Goal: Task Accomplishment & Management: Use online tool/utility

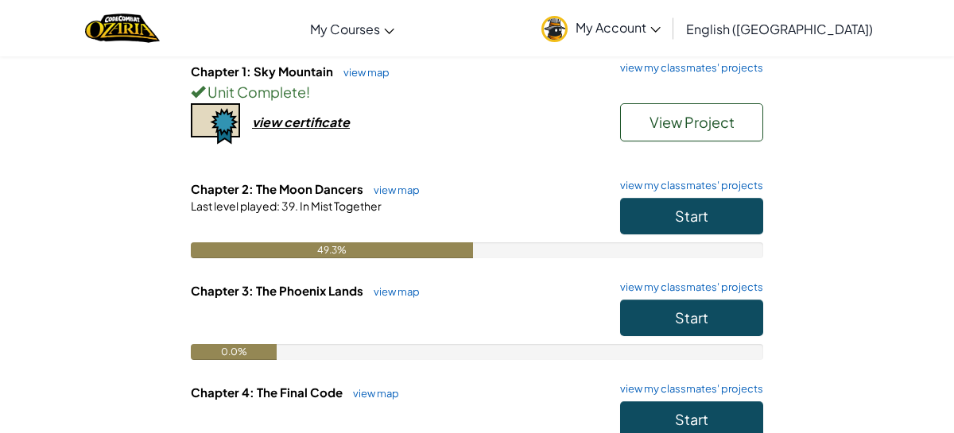
scroll to position [184, 0]
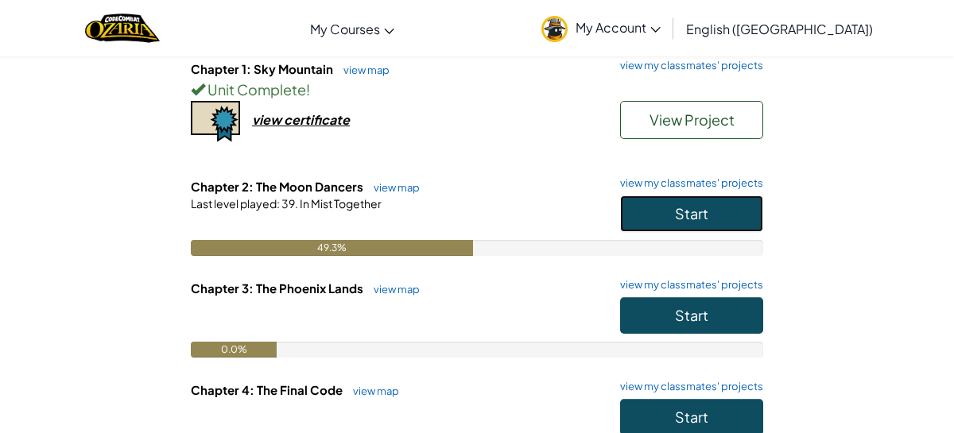
click at [721, 205] on button "Start" at bounding box center [691, 214] width 143 height 37
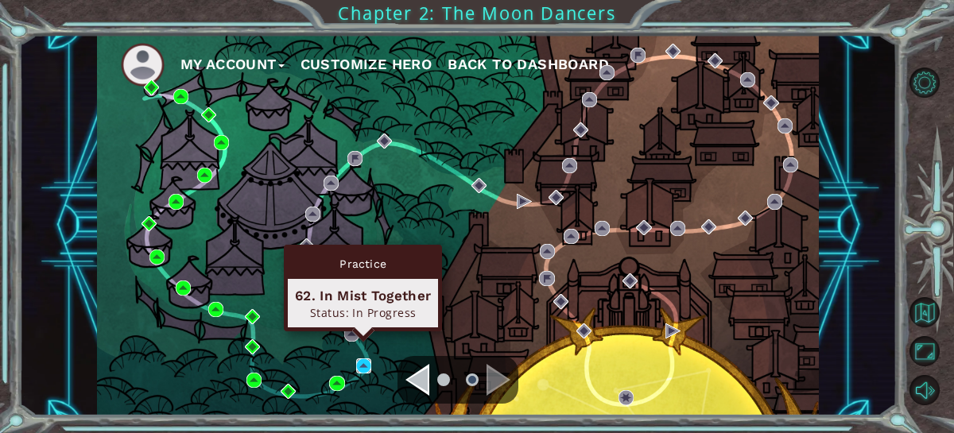
click at [363, 366] on img at bounding box center [363, 366] width 15 height 15
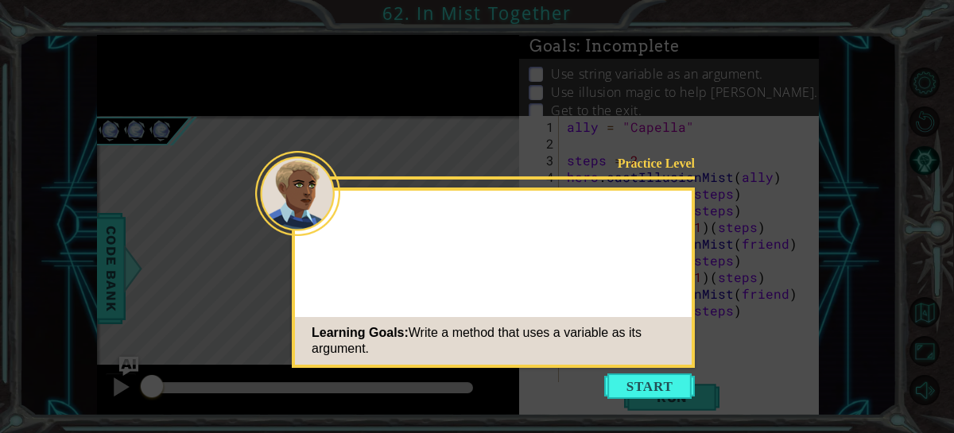
click at [650, 391] on button "Start" at bounding box center [649, 386] width 91 height 25
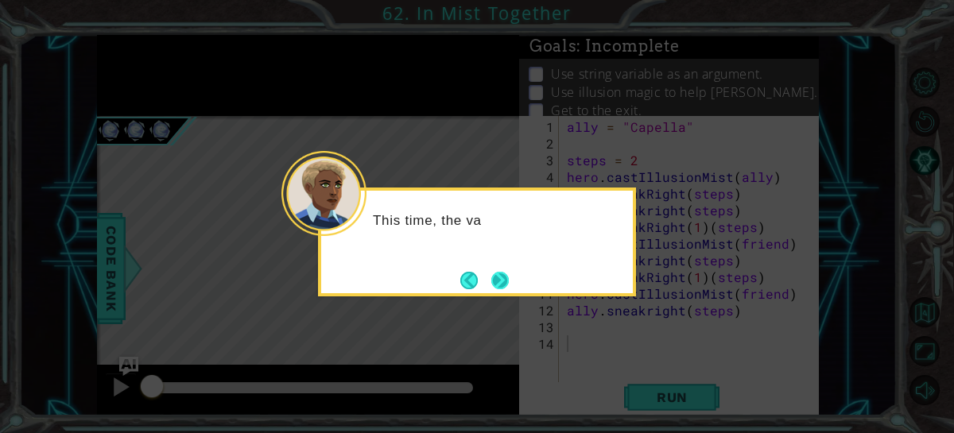
click at [503, 273] on button "Next" at bounding box center [500, 280] width 17 height 17
click at [505, 278] on button "Next" at bounding box center [500, 280] width 17 height 17
click at [506, 281] on button "Next" at bounding box center [500, 280] width 17 height 17
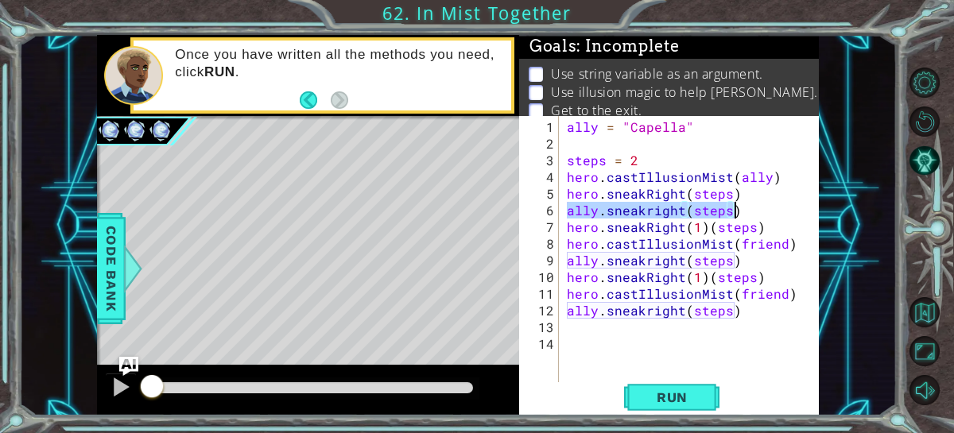
drag, startPoint x: 566, startPoint y: 211, endPoint x: 735, endPoint y: 207, distance: 168.7
click at [736, 207] on div "ally = "Capella" steps = 2 hero . castIllusionMist ( ally ) hero . sneakRight (…" at bounding box center [694, 269] width 261 height 301
type textarea "ally.sneakright(steps)"
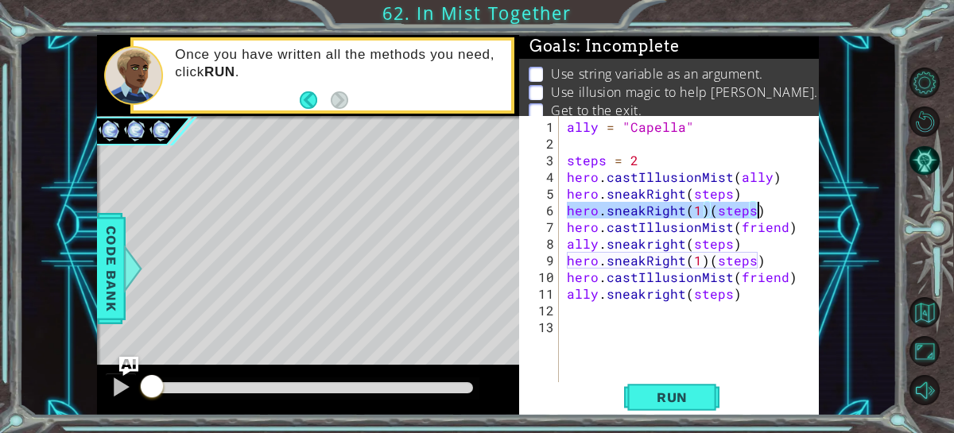
drag, startPoint x: 567, startPoint y: 209, endPoint x: 764, endPoint y: 209, distance: 197.2
click at [764, 209] on div "ally = "Capella" steps = 2 hero . castIllusionMist ( ally ) hero . sneakRight (…" at bounding box center [694, 269] width 261 height 301
type textarea "hero.sneakRight(1)(steps)"
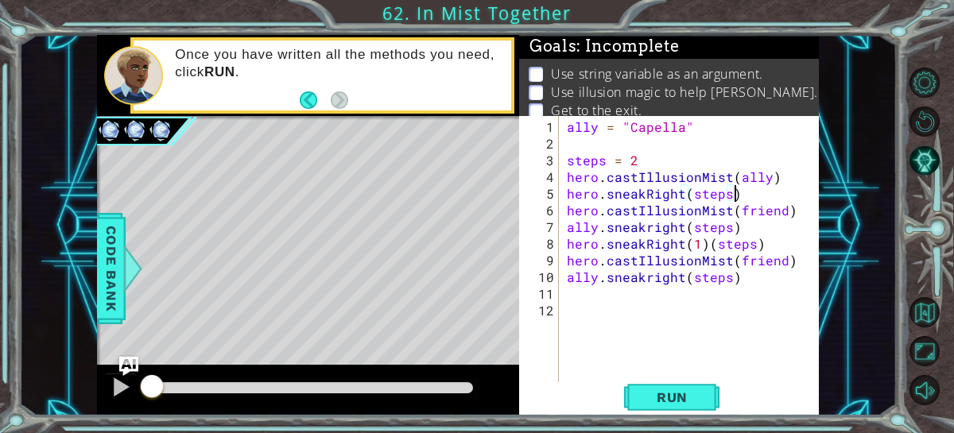
type textarea "hero.castIllusionMist(friend)"
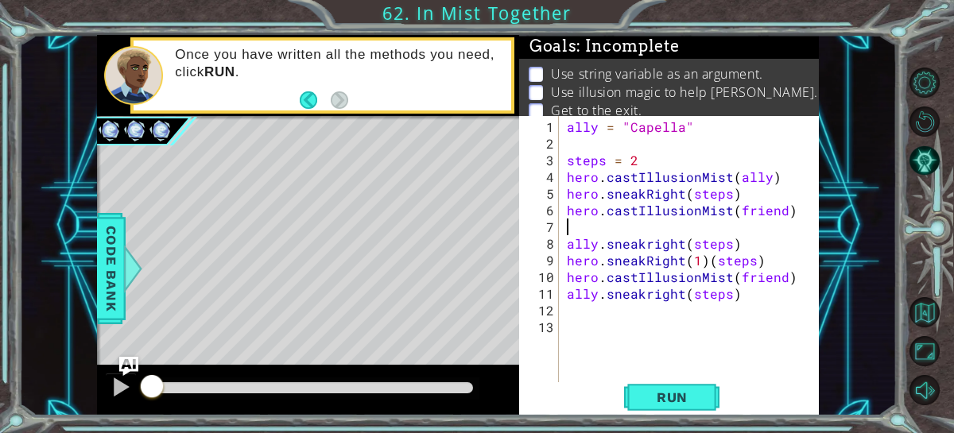
paste textarea "hero.sneakRight(1)(steps)"
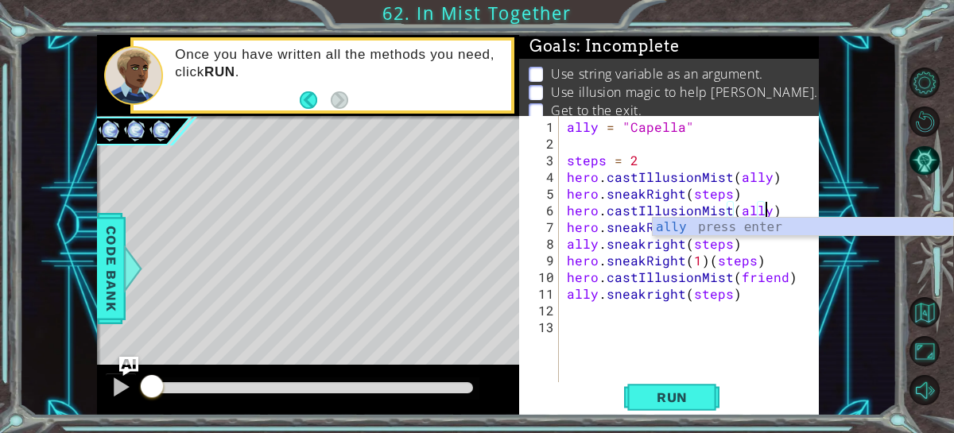
scroll to position [0, 12]
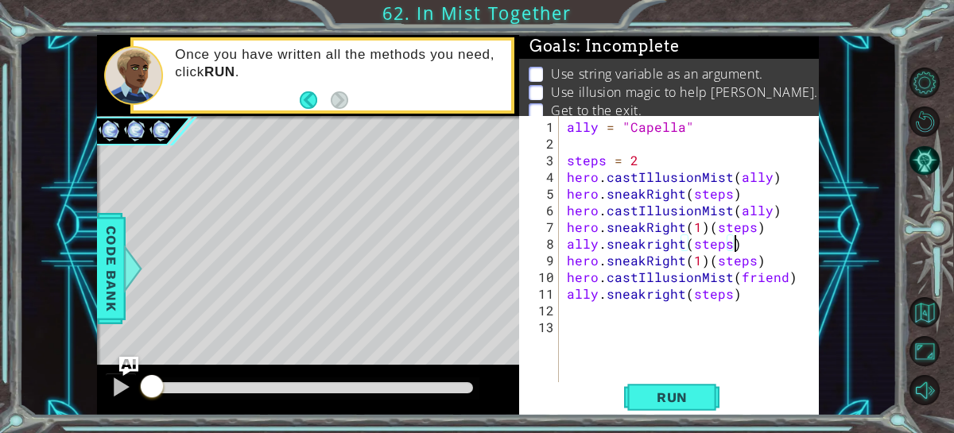
click at [742, 244] on div "ally = "Capella" steps = 2 hero . castIllusionMist ( ally ) hero . sneakRight (…" at bounding box center [694, 269] width 261 height 301
type textarea "ally.sneakright(steps)"
type textarea "hero.sneakRight(1)(steps)"
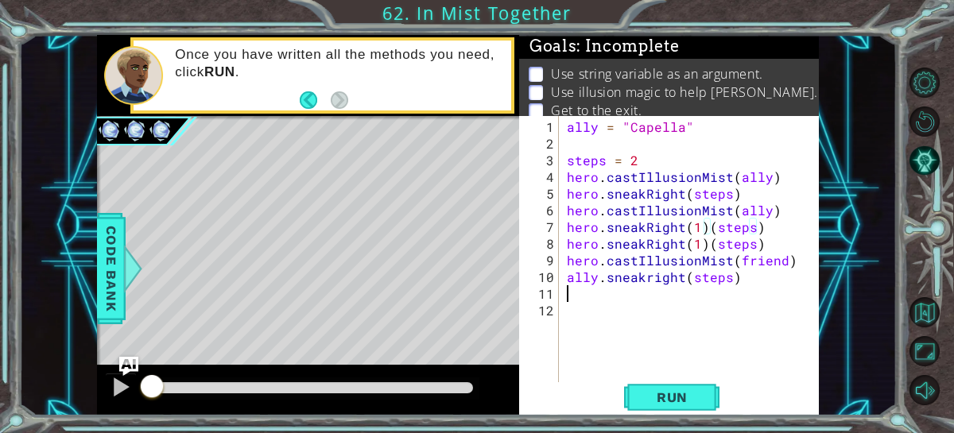
click at [634, 297] on div "ally = "Capella" steps = 2 hero . castIllusionMist ( ally ) hero . sneakRight (…" at bounding box center [694, 269] width 261 height 301
click at [691, 389] on button "Run" at bounding box center [671, 398] width 95 height 30
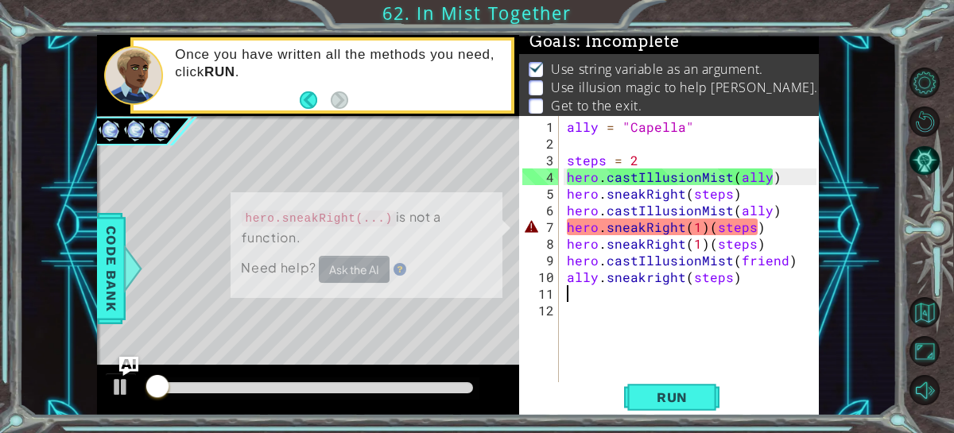
scroll to position [6, 0]
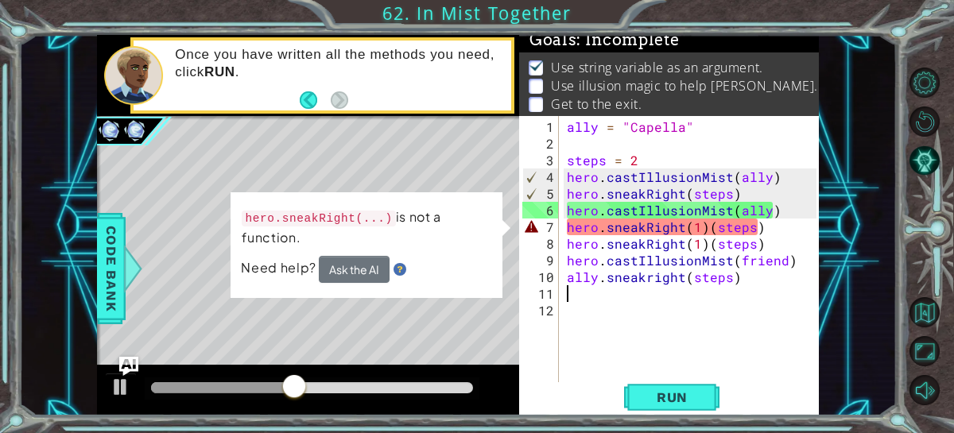
click at [515, 313] on div "Level Map" at bounding box center [464, 350] width 735 height 468
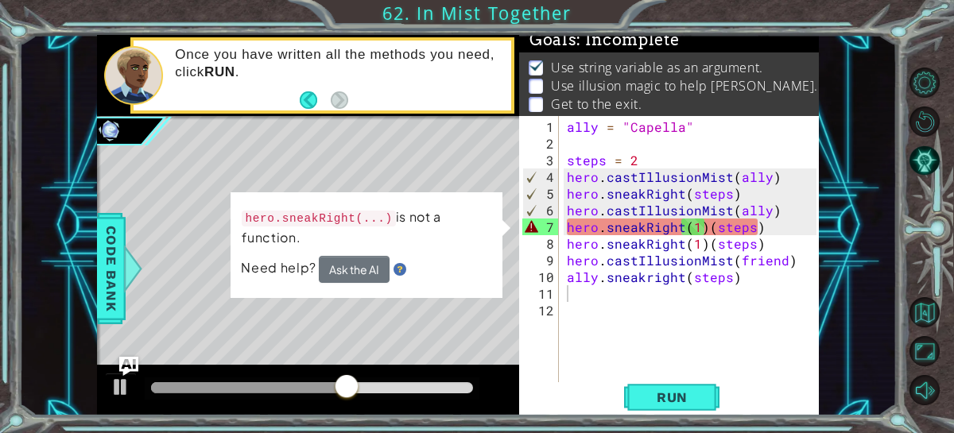
click at [703, 223] on div "ally = "Capella" steps = 2 hero . castIllusionMist ( ally ) hero . sneakRight (…" at bounding box center [694, 269] width 261 height 301
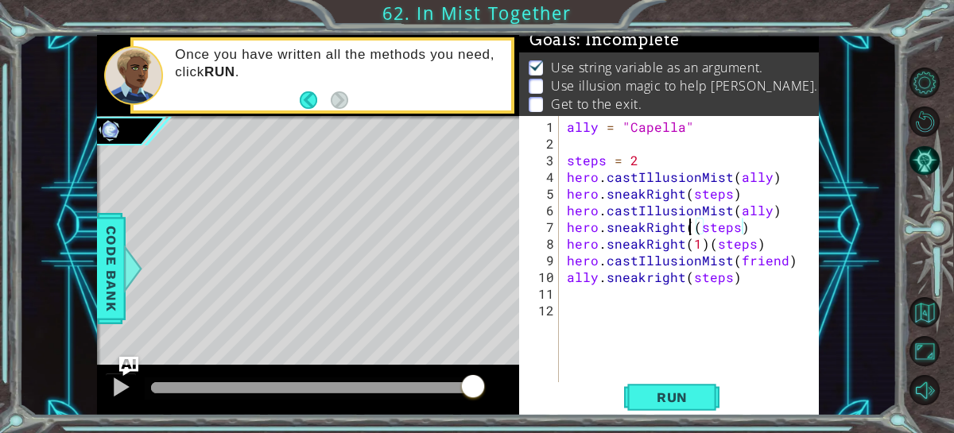
type textarea "hero.sneakRight(steps)"
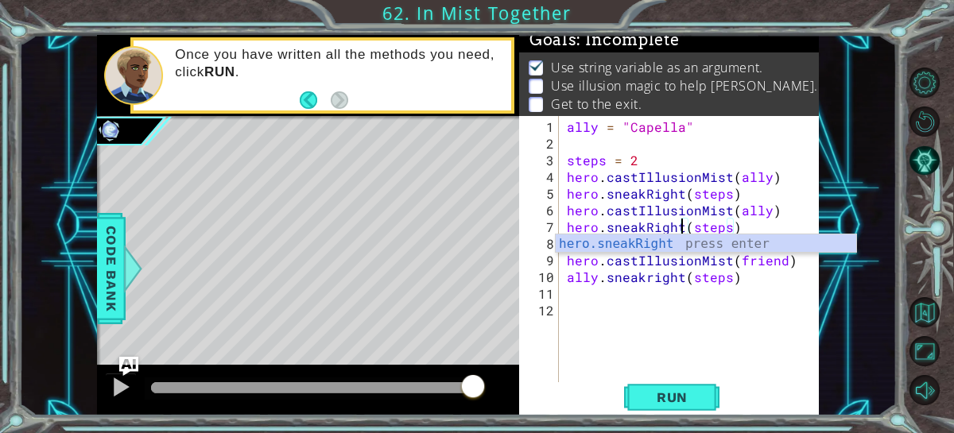
click at [735, 309] on div "ally = "Capella" steps = 2 hero . castIllusionMist ( ally ) hero . sneakRight (…" at bounding box center [694, 269] width 261 height 301
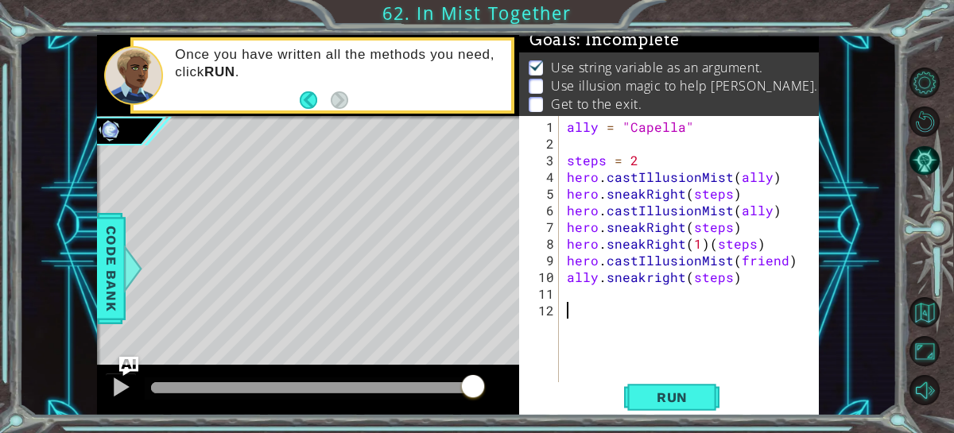
click at [705, 245] on div "ally = "Capella" steps = 2 hero . castIllusionMist ( ally ) hero . sneakRight (…" at bounding box center [694, 269] width 261 height 301
type textarea "hero.sneakRight(steps)"
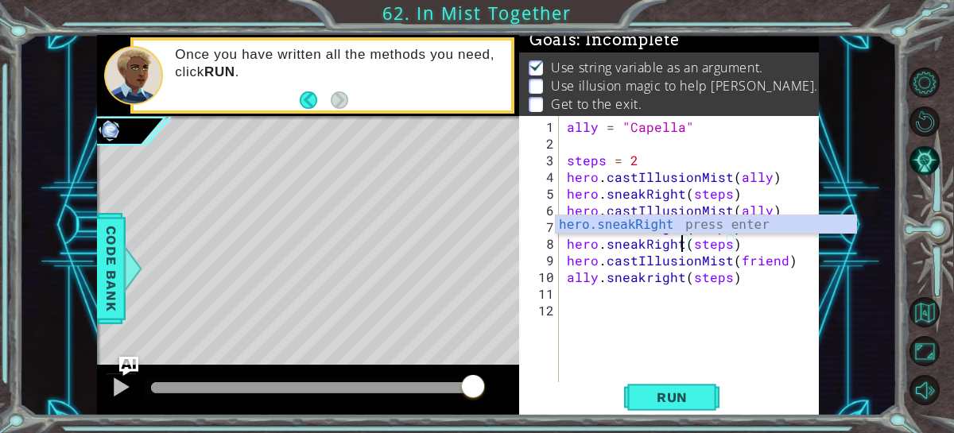
click at [694, 323] on div "ally = "Capella" steps = 2 hero . castIllusionMist ( ally ) hero . sneakRight (…" at bounding box center [694, 269] width 261 height 301
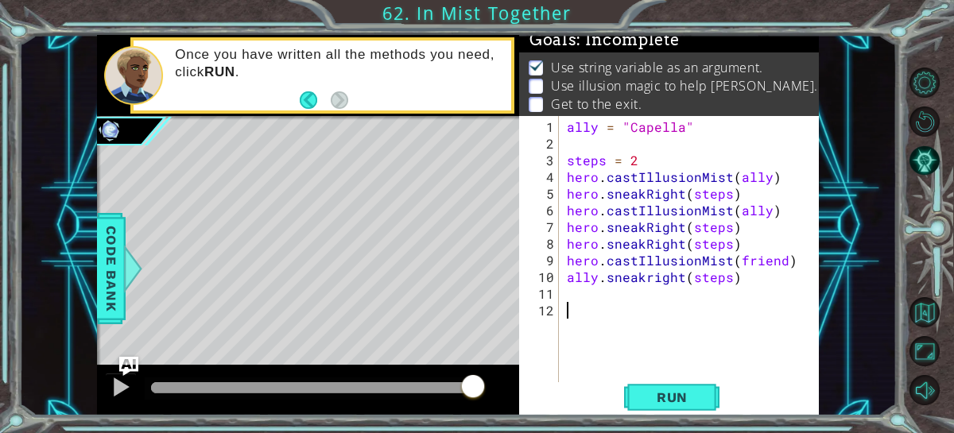
click at [566, 211] on div "ally = "Capella" steps = 2 hero . castIllusionMist ( ally ) hero . sneakRight (…" at bounding box center [694, 269] width 261 height 301
type textarea "hero.castIllusionMist(ally)"
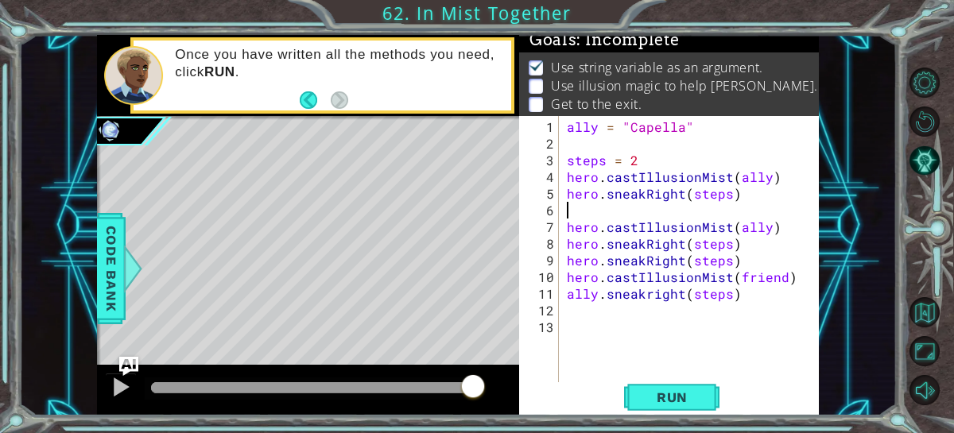
type textarea "a"
drag, startPoint x: 565, startPoint y: 295, endPoint x: 769, endPoint y: 290, distance: 203.7
click at [769, 290] on div "ally = "Capella" steps = 2 hero . castIllusionMist ( ally ) hero . sneakRight (…" at bounding box center [694, 269] width 261 height 301
type textarea "hero.castIllusionMist(ally)"
paste textarea "ally.sneakright(steps)"
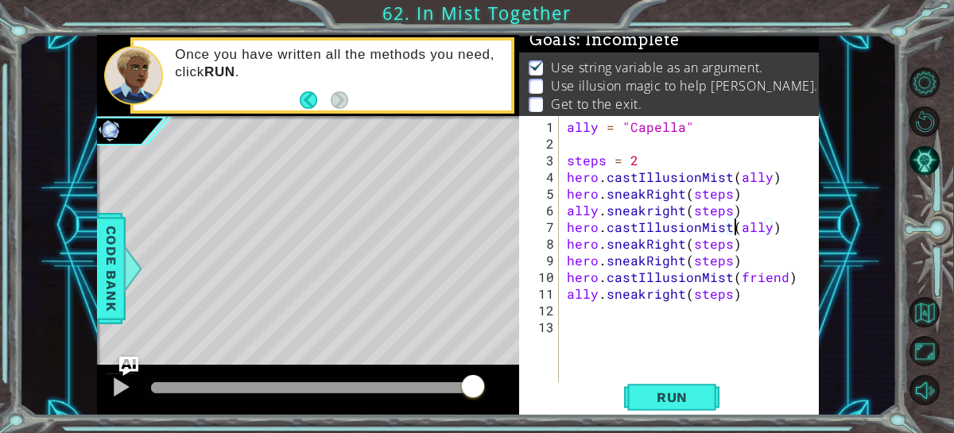
click at [599, 262] on div "ally = "Capella" steps = 2 hero . castIllusionMist ( ally ) hero . sneakRight (…" at bounding box center [694, 269] width 261 height 301
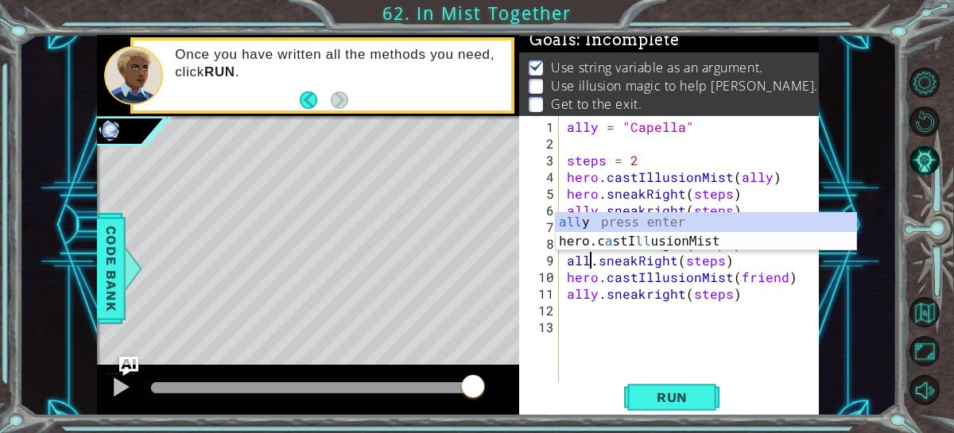
type textarea "ally.sneakRight(steps)"
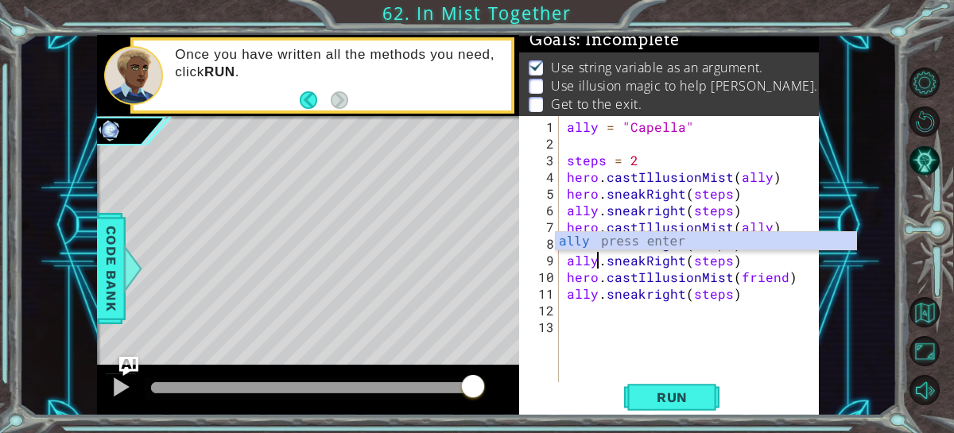
click at [614, 315] on div "ally = "Capella" steps = 2 hero . castIllusionMist ( ally ) hero . sneakRight (…" at bounding box center [694, 269] width 261 height 301
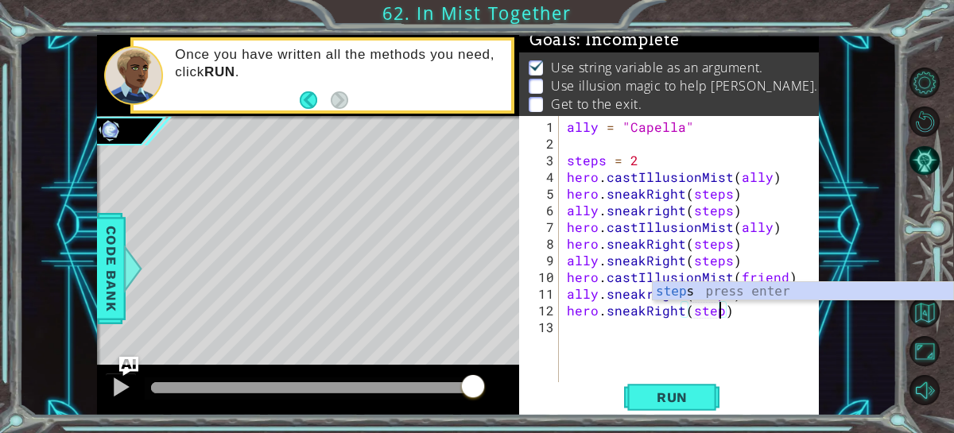
scroll to position [0, 10]
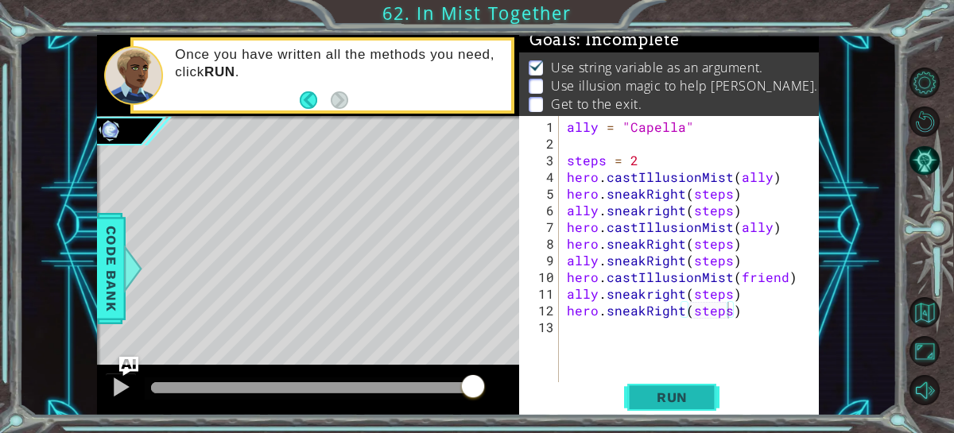
click at [669, 410] on button "Run" at bounding box center [671, 398] width 95 height 30
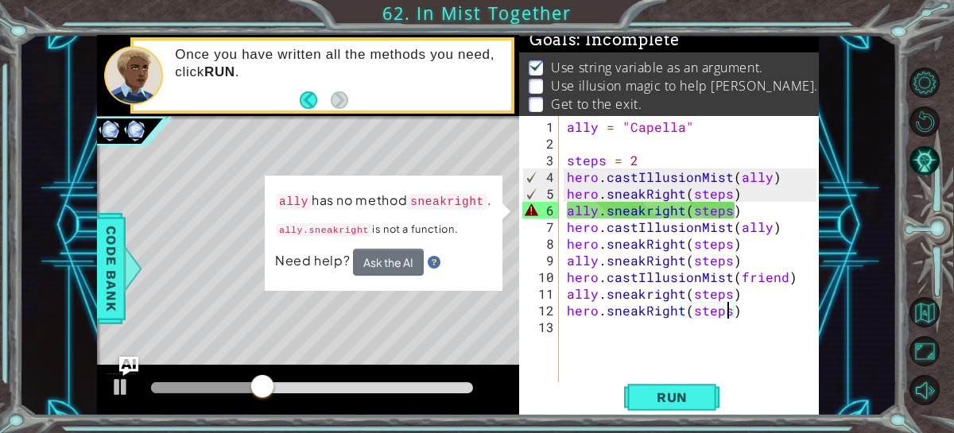
click at [653, 212] on div "ally = "Capella" steps = 2 hero . castIllusionMist ( ally ) hero . sneakRight (…" at bounding box center [694, 269] width 261 height 301
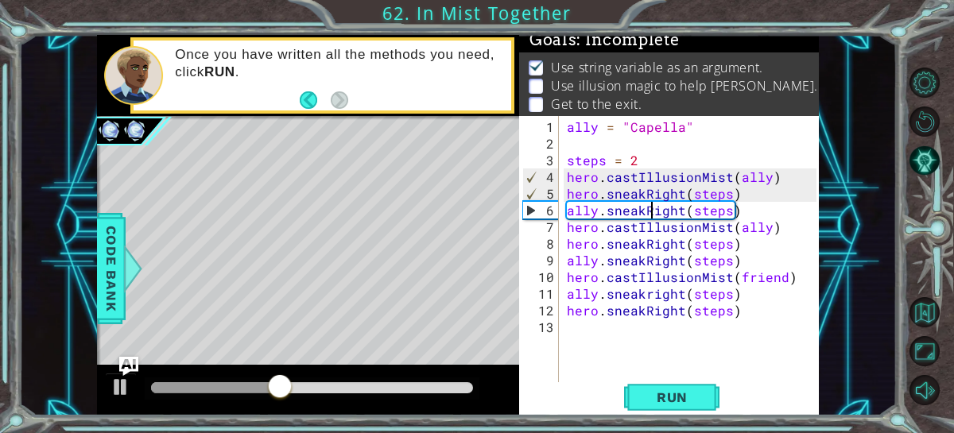
scroll to position [0, 5]
click at [649, 297] on div "ally = "Capella" steps = 2 hero . castIllusionMist ( ally ) hero . sneakRight (…" at bounding box center [694, 269] width 261 height 301
type textarea "ally.sneakRight(steps)"
click at [670, 391] on span "Run" at bounding box center [672, 398] width 63 height 16
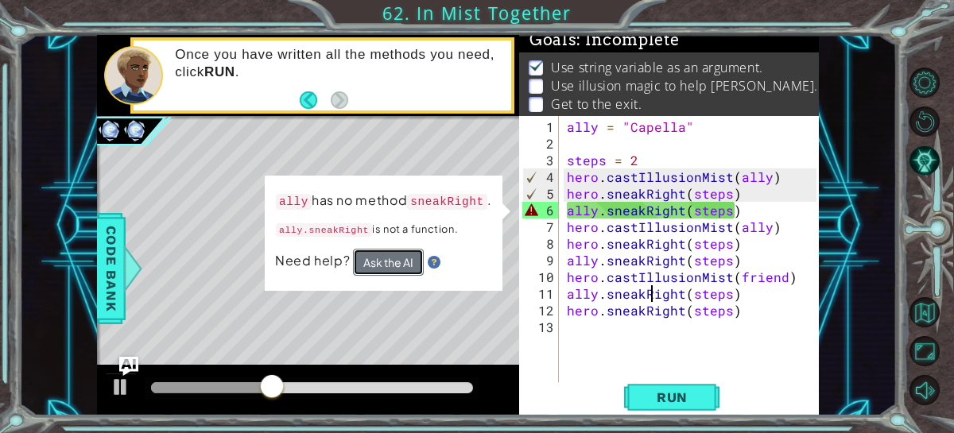
click at [395, 262] on button "Ask the AI" at bounding box center [388, 262] width 71 height 27
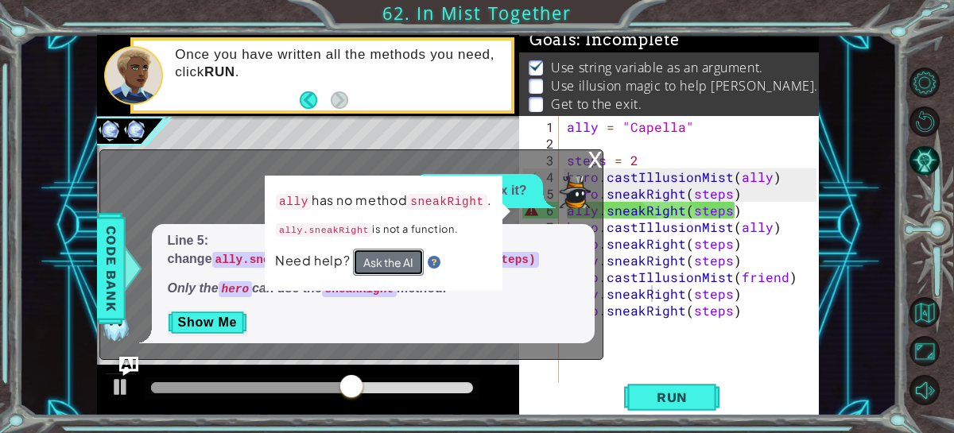
click at [395, 262] on button "Ask the AI" at bounding box center [388, 263] width 71 height 28
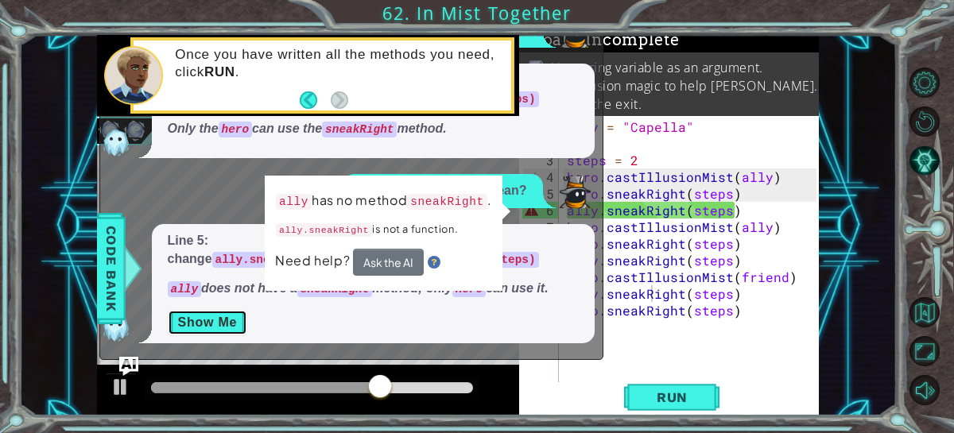
click at [216, 324] on button "Show Me" at bounding box center [208, 322] width 80 height 25
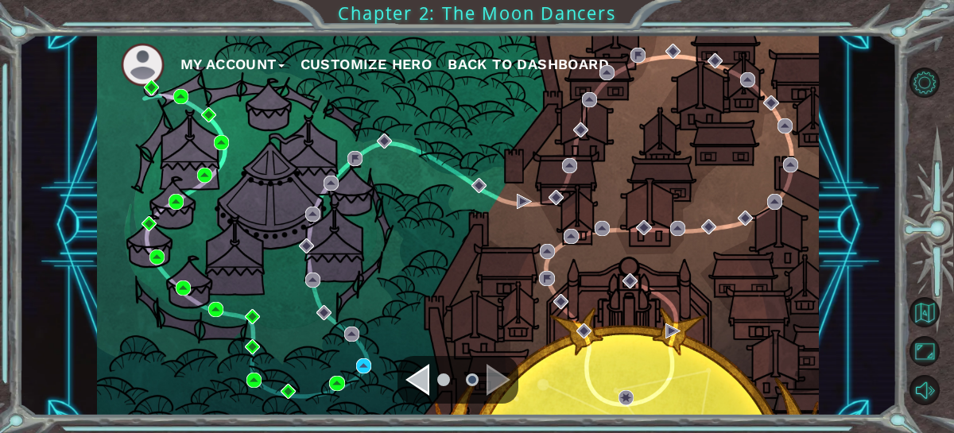
click at [356, 367] on div "My Account Customize Hero Back to Dashboard" at bounding box center [458, 226] width 723 height 382
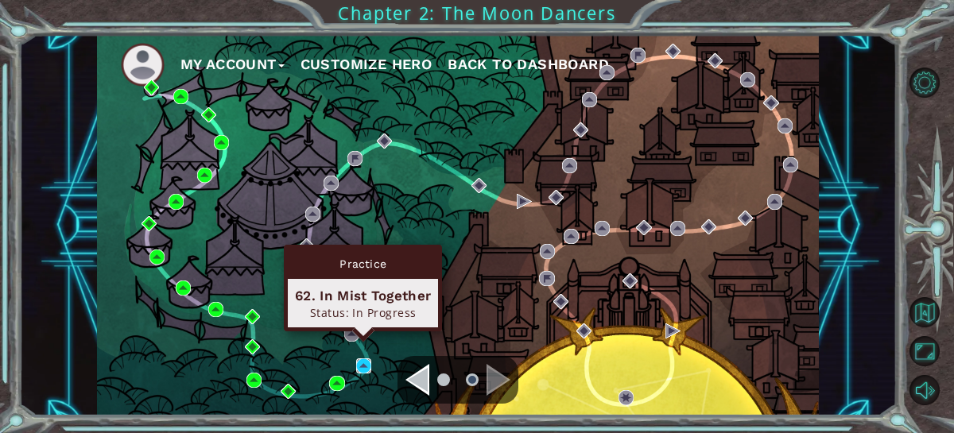
click at [371, 364] on img at bounding box center [363, 366] width 15 height 15
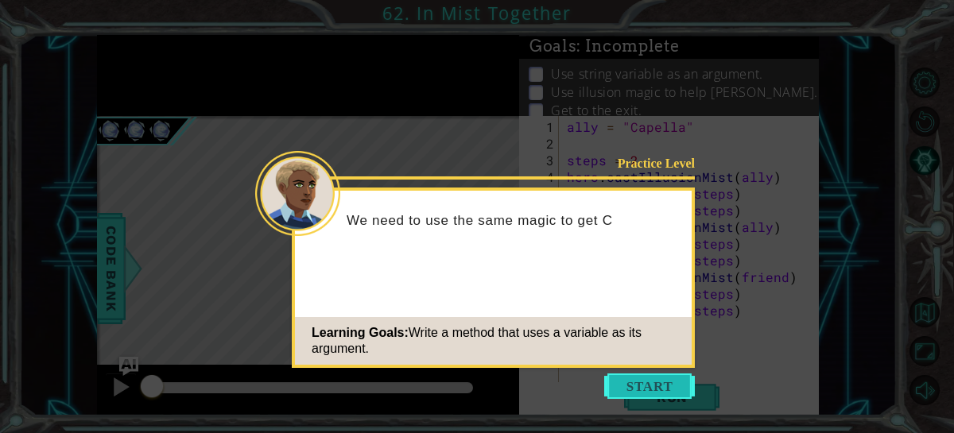
click at [642, 390] on button "Start" at bounding box center [649, 386] width 91 height 25
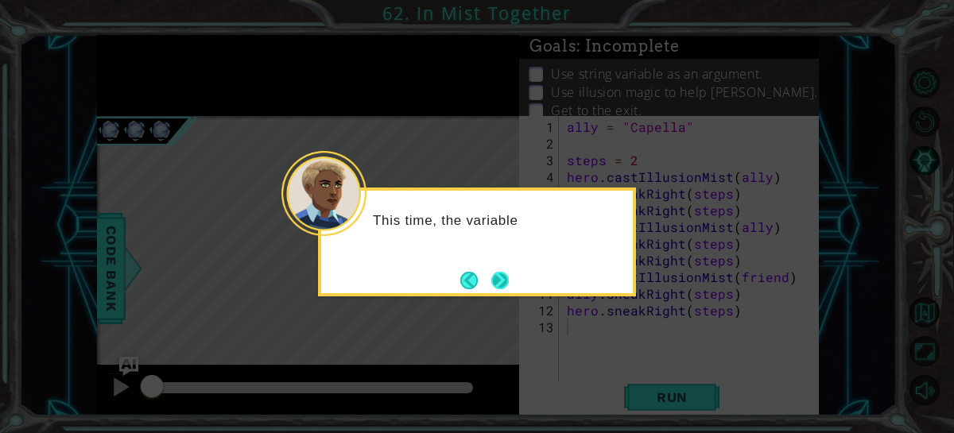
click at [507, 286] on button "Next" at bounding box center [500, 280] width 17 height 17
click at [507, 279] on button "Next" at bounding box center [500, 280] width 17 height 17
click at [507, 278] on button "Next" at bounding box center [500, 280] width 17 height 17
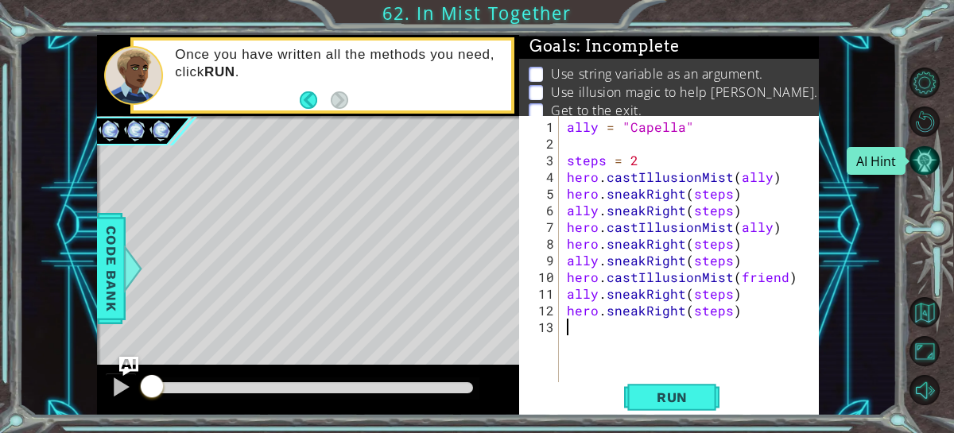
click at [926, 157] on button "AI Hint" at bounding box center [925, 161] width 30 height 30
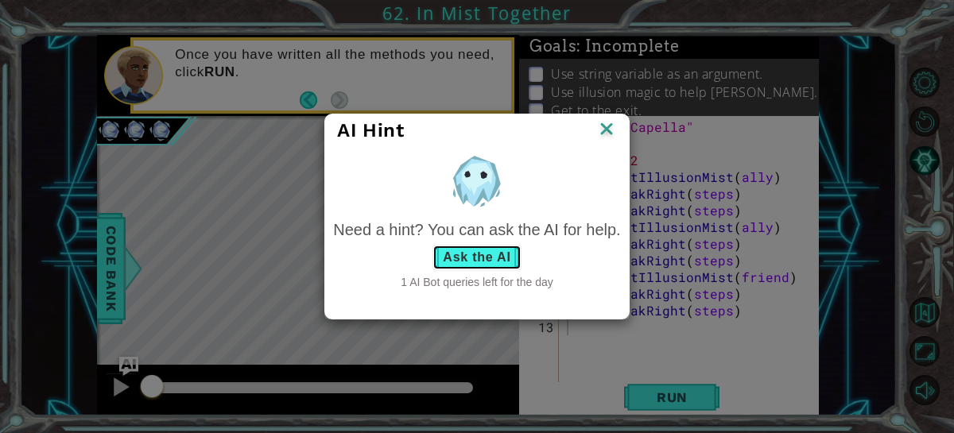
click at [467, 255] on button "Ask the AI" at bounding box center [477, 257] width 88 height 25
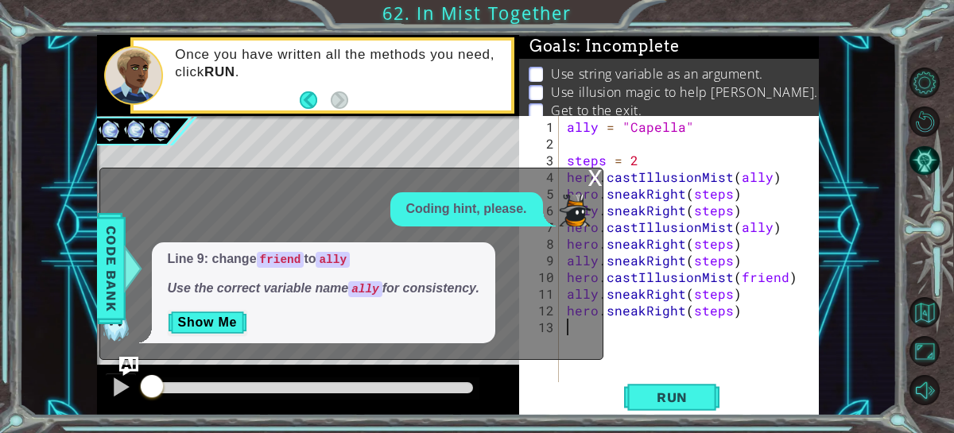
click at [227, 309] on div "Line 9: change friend to ally Use the correct variable name ally for consistenc…" at bounding box center [324, 294] width 344 height 102
click at [222, 319] on button "Show Me" at bounding box center [208, 322] width 80 height 25
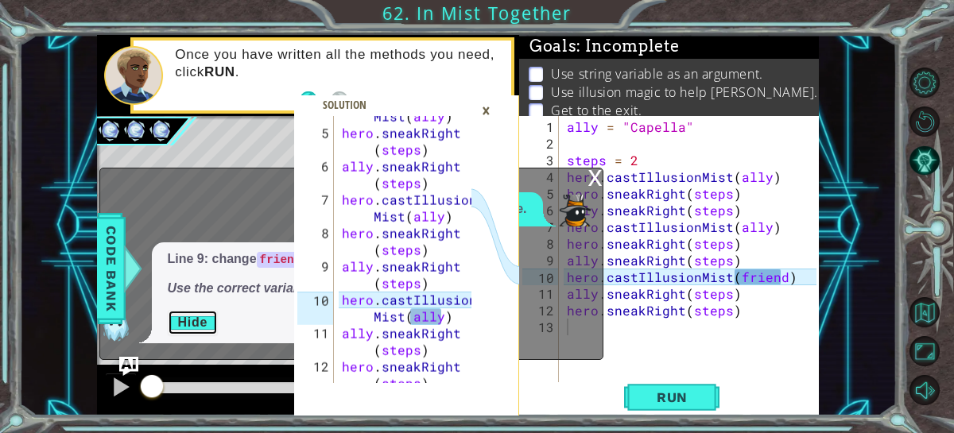
scroll to position [78, 0]
click at [779, 280] on div "ally = "Capella" steps = 2 hero . castIllusionMist ( ally ) hero . sneakRight (…" at bounding box center [694, 269] width 261 height 301
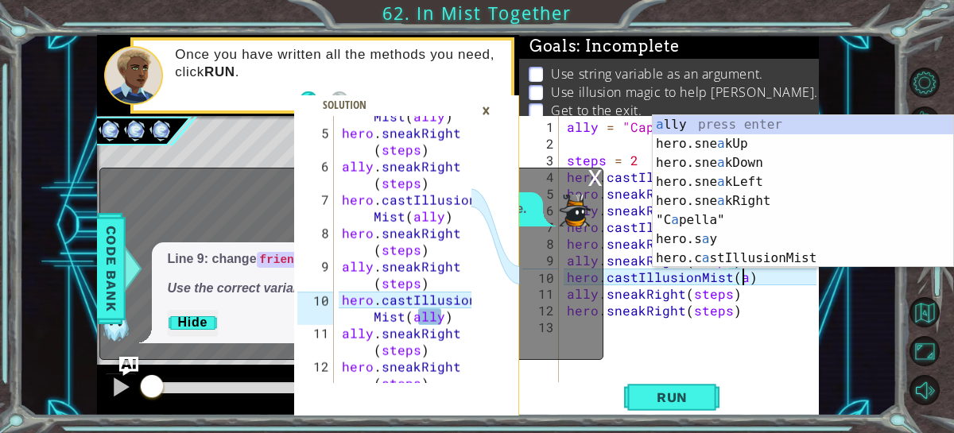
scroll to position [0, 10]
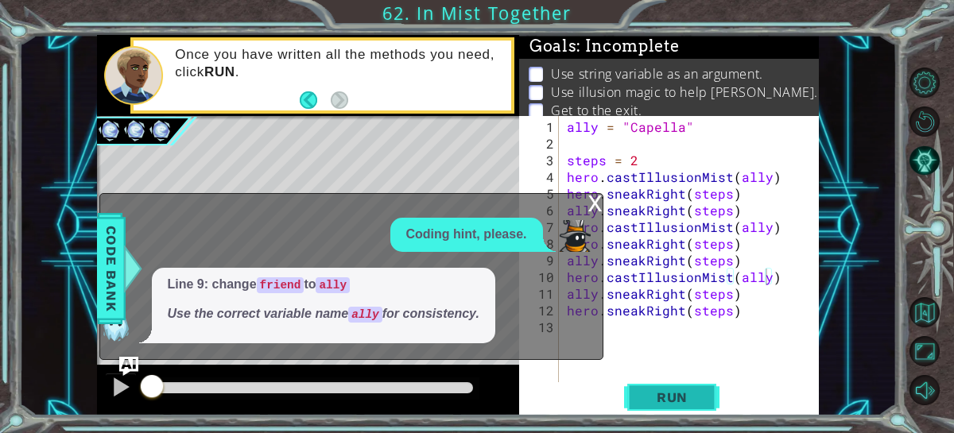
click at [679, 398] on span "Run" at bounding box center [672, 398] width 63 height 16
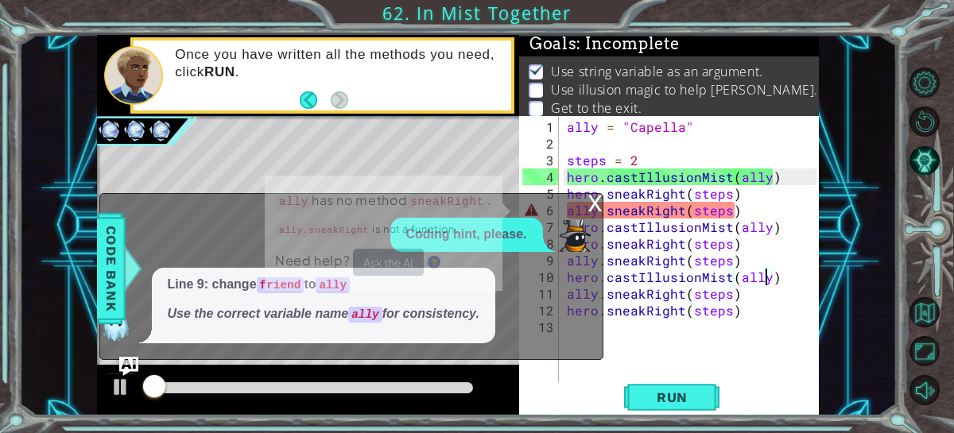
scroll to position [6, 0]
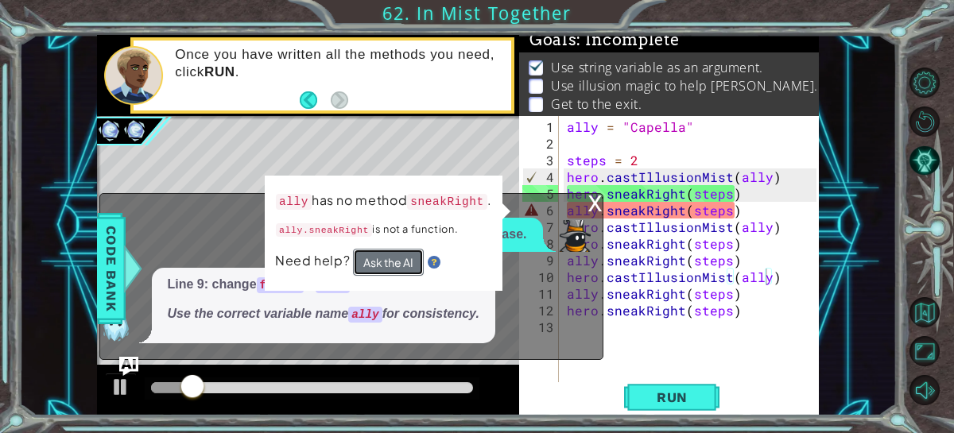
click at [375, 254] on button "Ask the AI" at bounding box center [388, 263] width 71 height 28
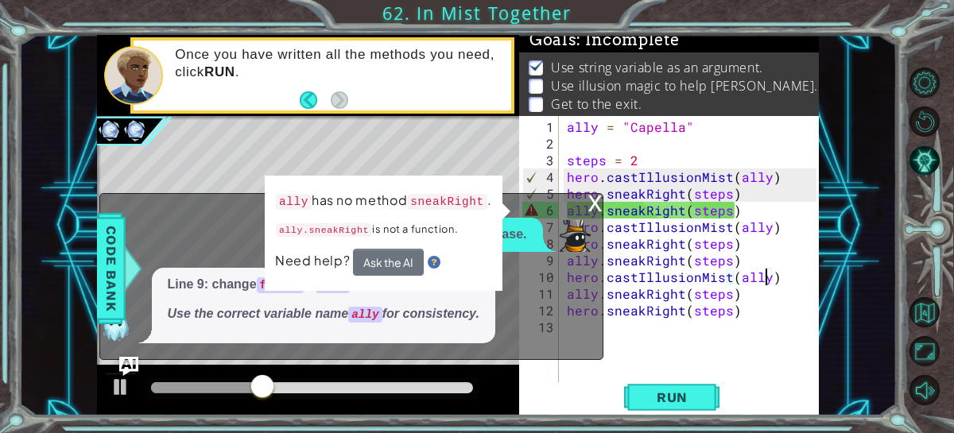
click at [594, 200] on div "x" at bounding box center [596, 202] width 14 height 16
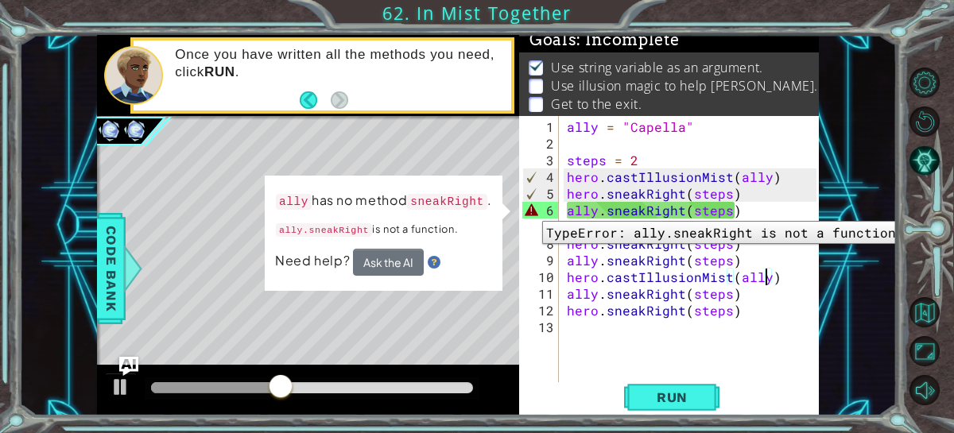
click at [530, 209] on div "6" at bounding box center [541, 210] width 37 height 17
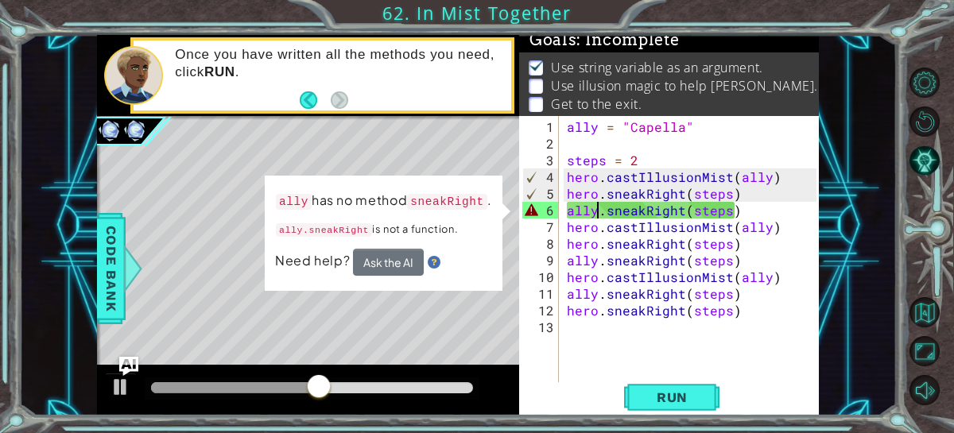
click at [599, 214] on div "ally = "Capella" steps = 2 hero . castIllusionMist ( ally ) hero . sneakRight (…" at bounding box center [694, 269] width 261 height 301
type textarea "ally.sneakRight(steps)"
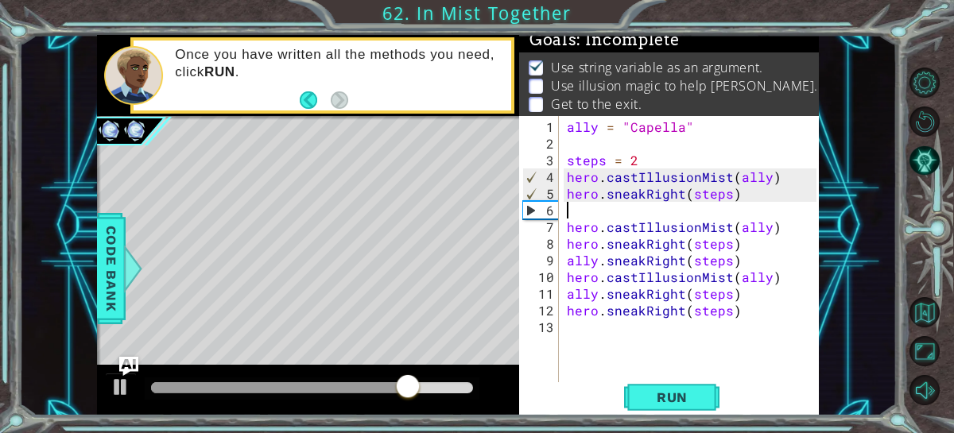
type textarea "hero.sneakRight(steps)"
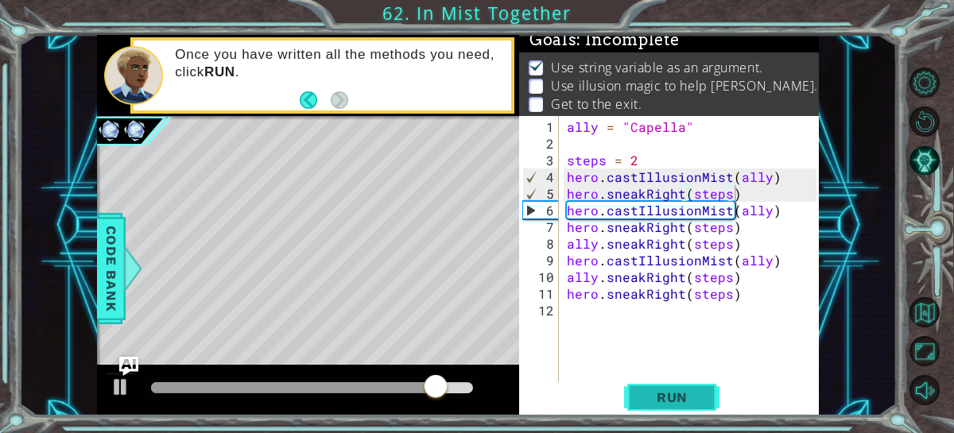
click at [688, 393] on span "Run" at bounding box center [672, 398] width 63 height 16
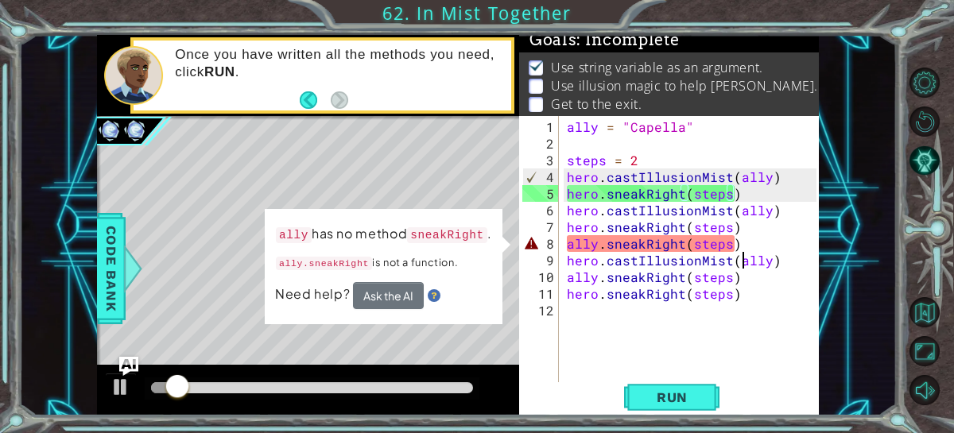
click at [740, 251] on div "ally = "Capella" steps = 2 hero . castIllusionMist ( ally ) hero . sneakRight (…" at bounding box center [694, 269] width 261 height 301
click at [740, 242] on div "ally = "Capella" steps = 2 hero . castIllusionMist ( ally ) hero . sneakRight (…" at bounding box center [694, 269] width 261 height 301
type textarea "ally.sneakRight(steps)"
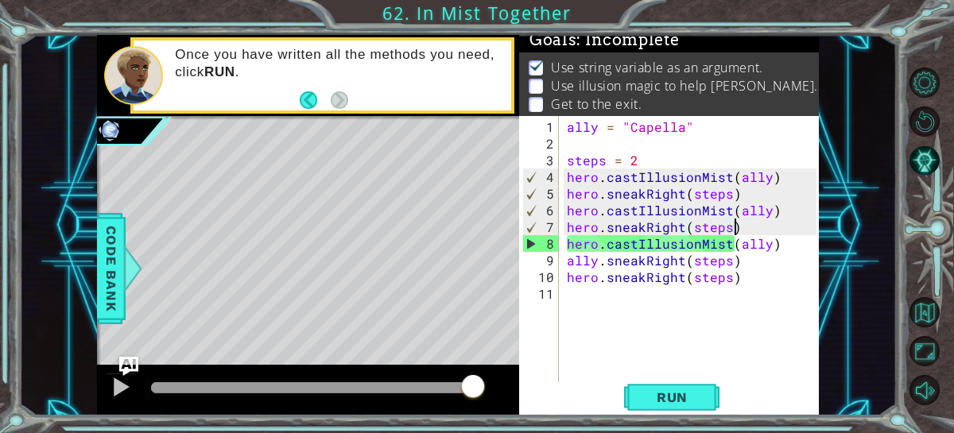
click at [741, 263] on div "ally = "Capella" steps = 2 hero . castIllusionMist ( ally ) hero . sneakRight (…" at bounding box center [694, 269] width 261 height 301
type textarea "ally.sneakRight(steps)"
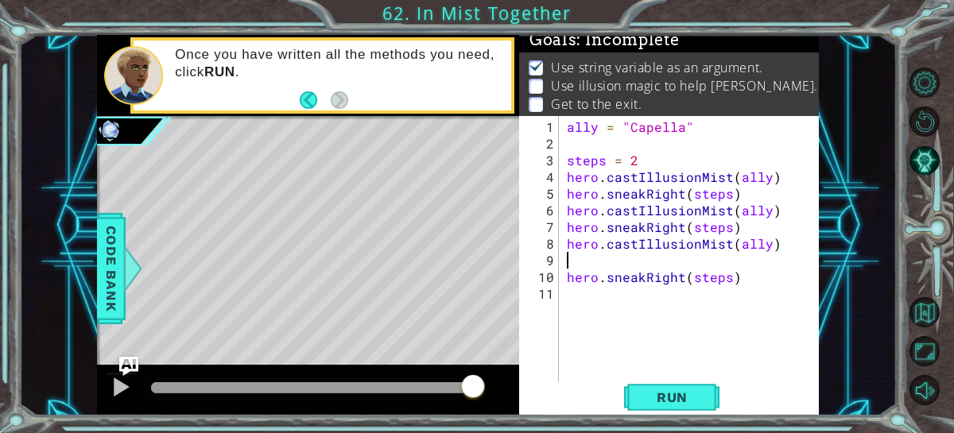
type textarea "hero.castIllusionMist(ally)"
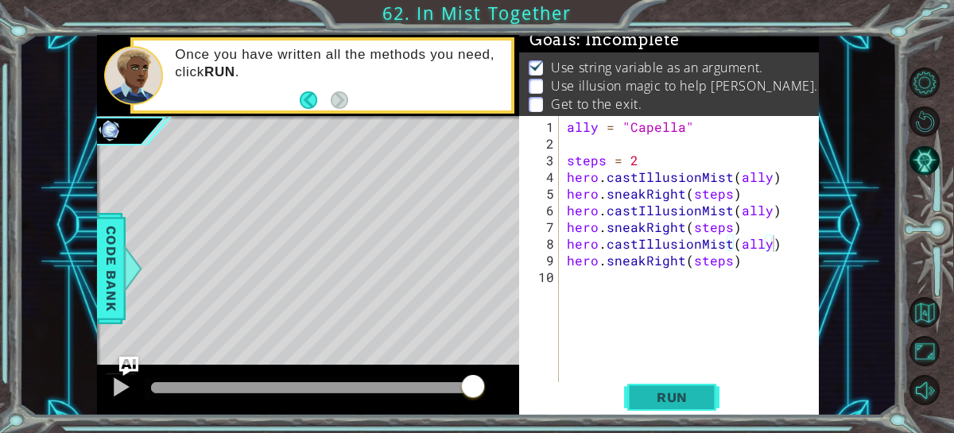
click at [648, 399] on span "Run" at bounding box center [672, 398] width 63 height 16
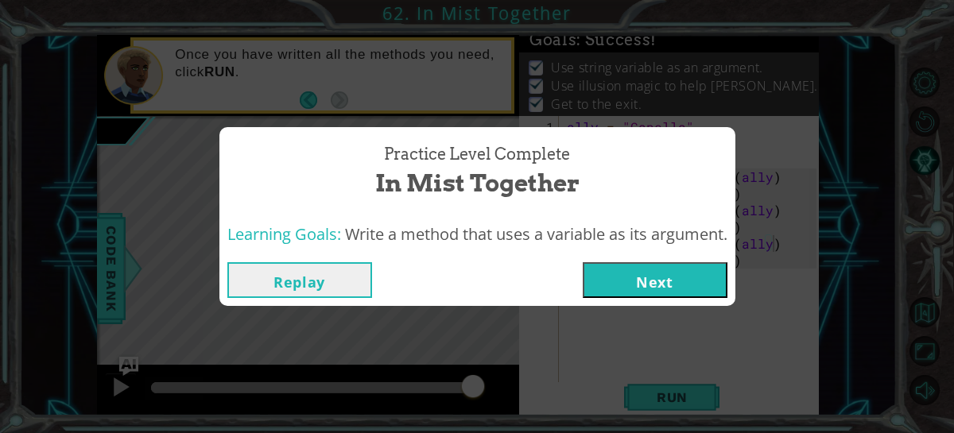
click at [647, 283] on button "Next" at bounding box center [655, 280] width 145 height 36
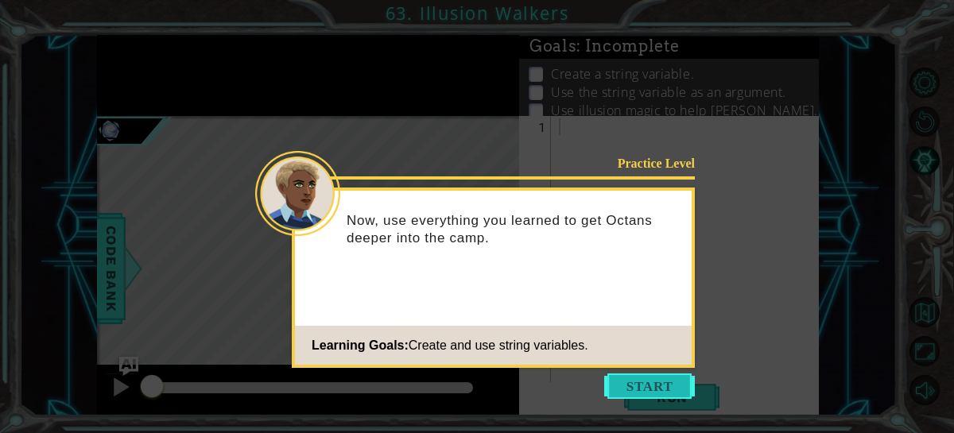
click at [649, 388] on button "Start" at bounding box center [649, 386] width 91 height 25
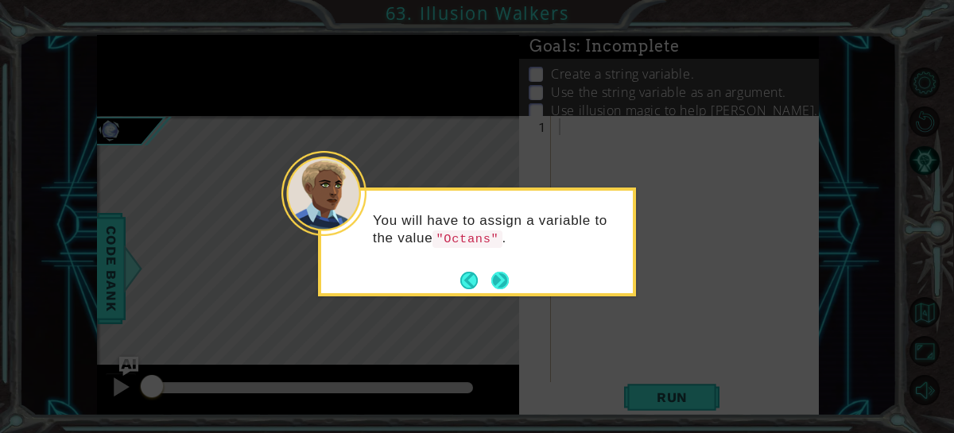
click at [503, 286] on button "Next" at bounding box center [500, 280] width 17 height 17
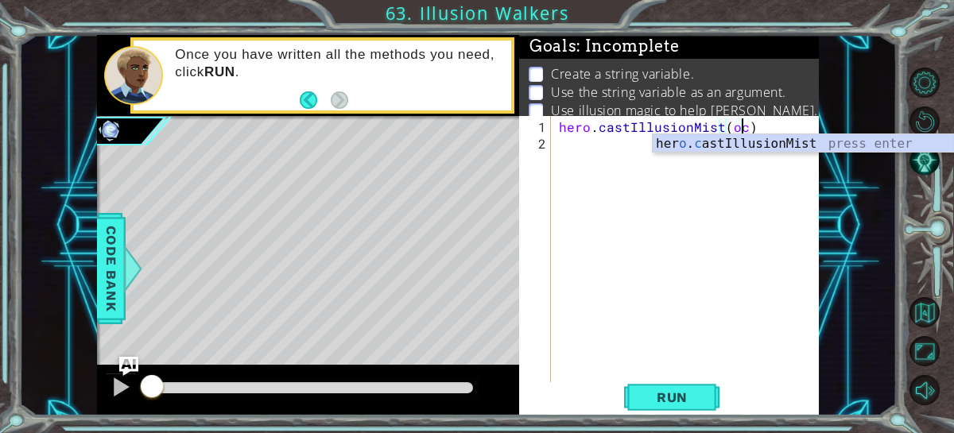
scroll to position [0, 10]
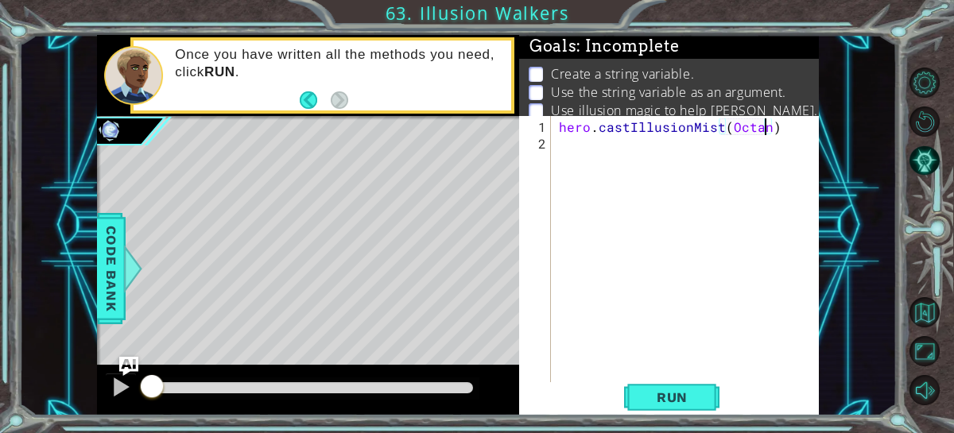
type textarea "hero.castIllusionMist(Octans)"
type textarea "hero.moveUp(2)"
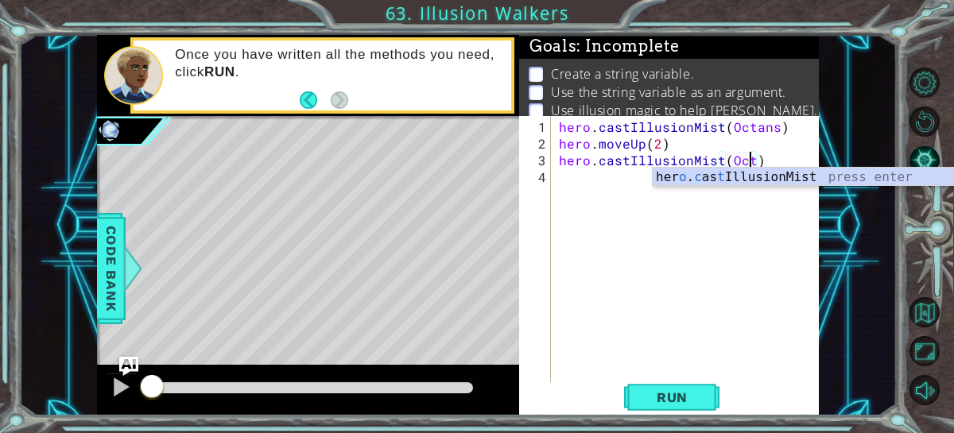
scroll to position [0, 12]
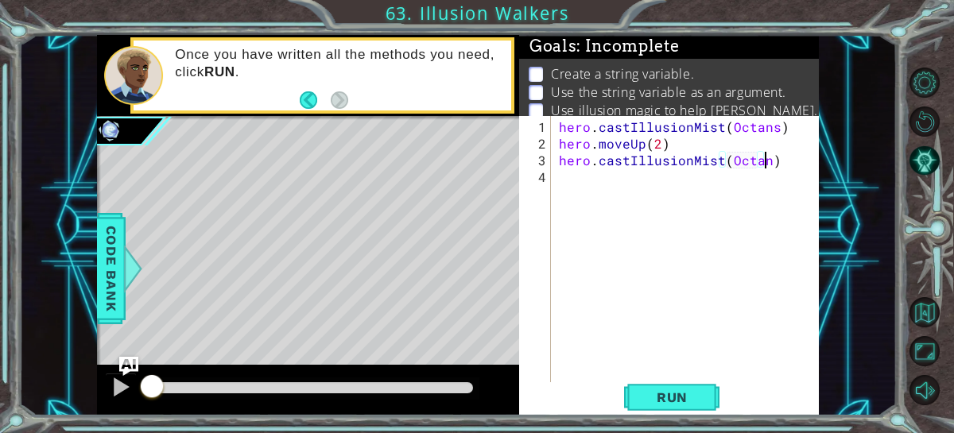
type textarea "hero.castIllusionMist(Octans)"
click at [561, 185] on div "hero . castIllusionMist ( Octans ) hero . moveUp ( 2 ) hero . castIllusionMist …" at bounding box center [690, 269] width 269 height 301
type textarea "hero.moveUp(2)"
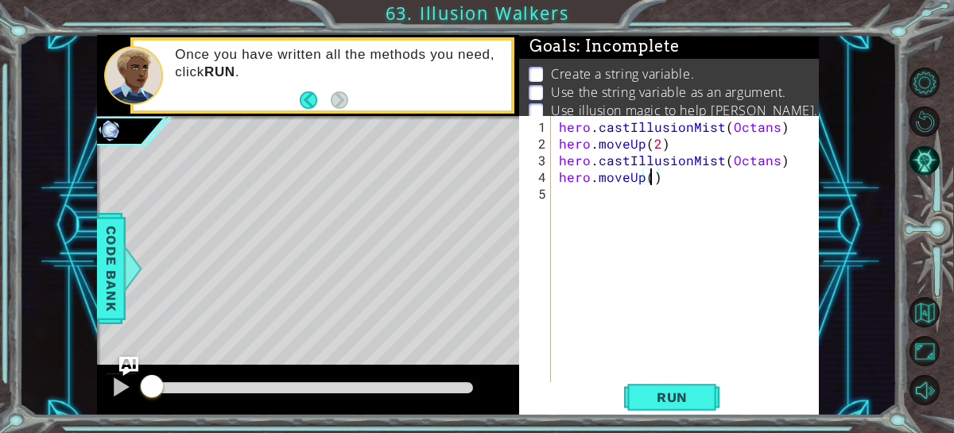
scroll to position [0, 6]
click at [678, 382] on div "hero . castIllusionMist ( Octans ) hero . moveUp ( 2 ) hero . castIllusionMist …" at bounding box center [690, 269] width 269 height 301
click at [677, 398] on span "Run" at bounding box center [672, 398] width 63 height 16
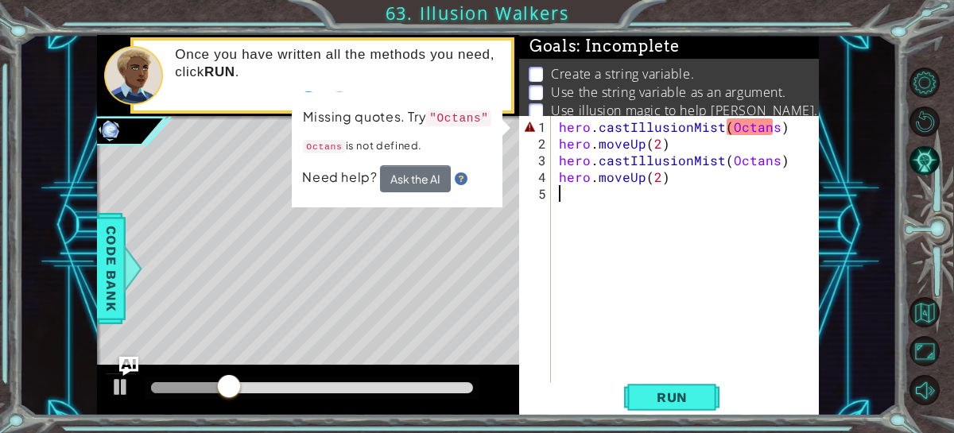
click at [772, 127] on div "hero . castIllusionMist ( Octans ) hero . moveUp ( 2 ) hero . castIllusionMist …" at bounding box center [690, 269] width 269 height 301
type textarea "hero.castIllusionMist(Octans)"
click at [693, 239] on div "hero . castIllusionMist ( Octans ) hero . moveUp ( 2 ) hero . castIllusionMist …" at bounding box center [690, 269] width 269 height 301
type textarea "o"
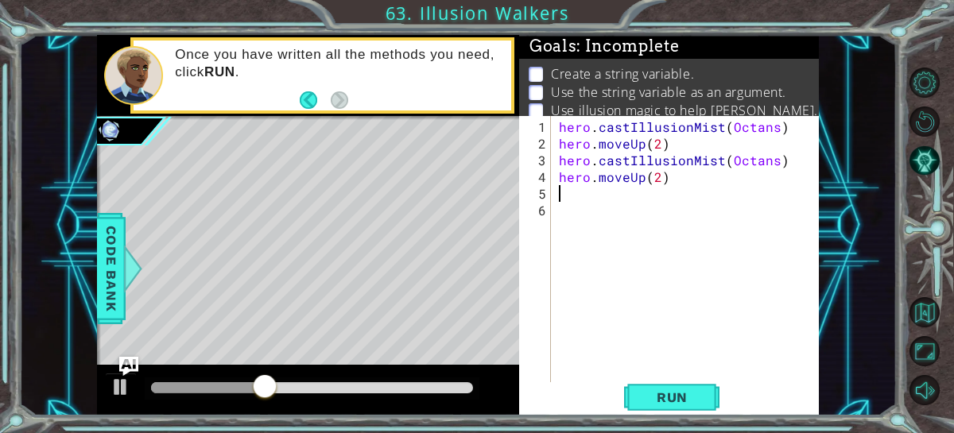
type textarea "O"
click at [772, 163] on div "hero . castIllusionMist ( Octans ) hero . moveUp ( 2 ) hero . castIllusionMist …" at bounding box center [690, 269] width 269 height 301
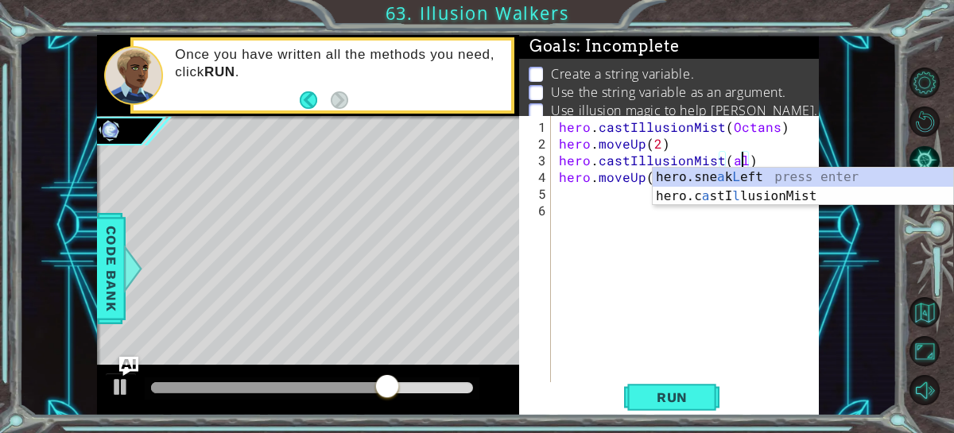
scroll to position [0, 10]
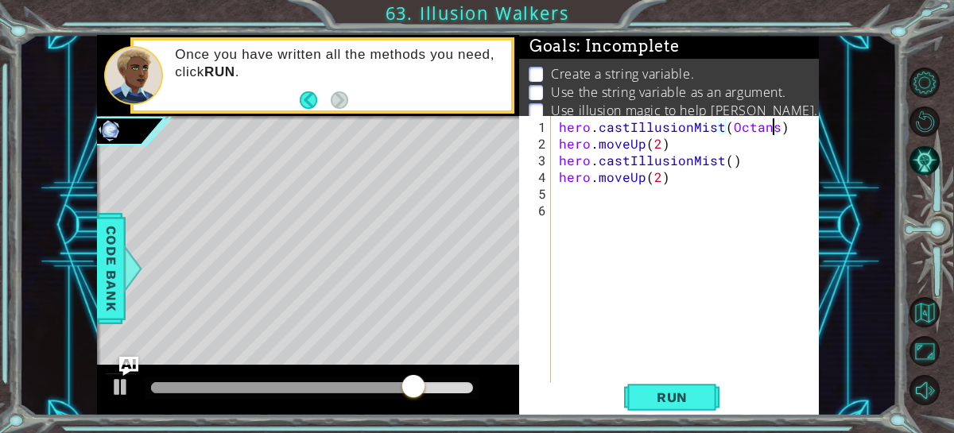
click at [773, 130] on div "hero . castIllusionMist ( Octans ) hero . moveUp ( 2 ) hero . castIllusionMist …" at bounding box center [690, 269] width 269 height 301
type textarea "hero.castIllusionMist(friend)"
click at [663, 399] on span "Run" at bounding box center [672, 398] width 63 height 16
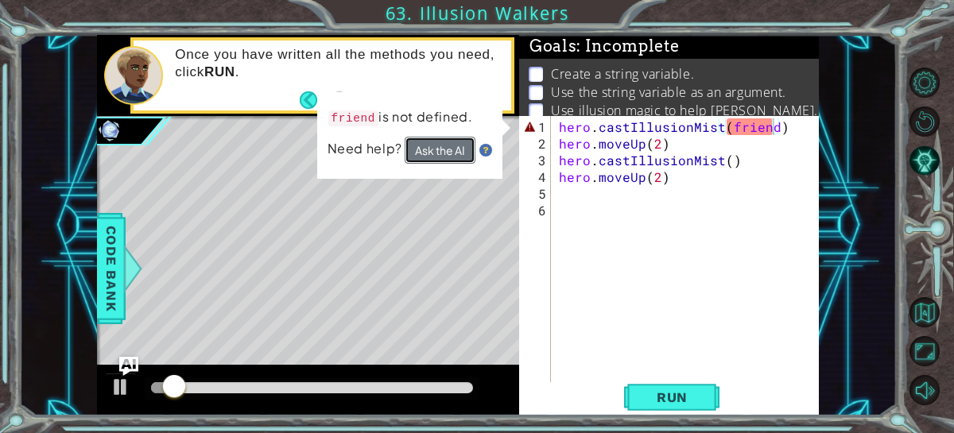
click at [452, 145] on button "Ask the AI" at bounding box center [440, 150] width 71 height 27
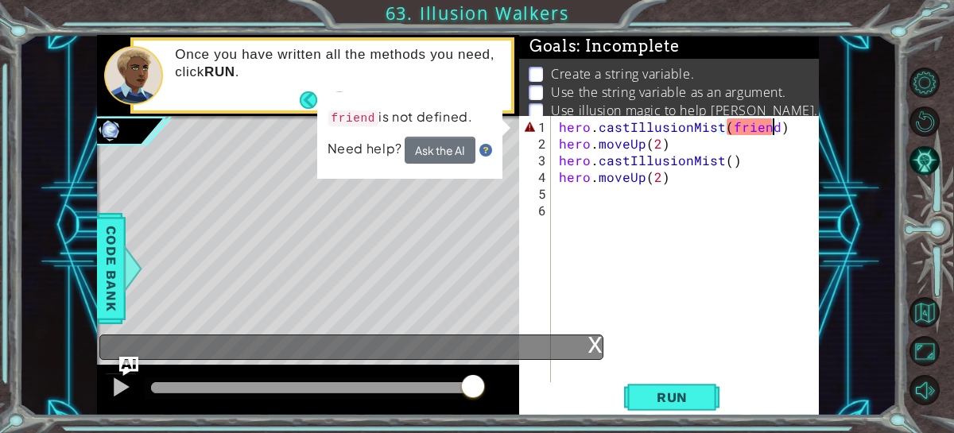
scroll to position [30, 0]
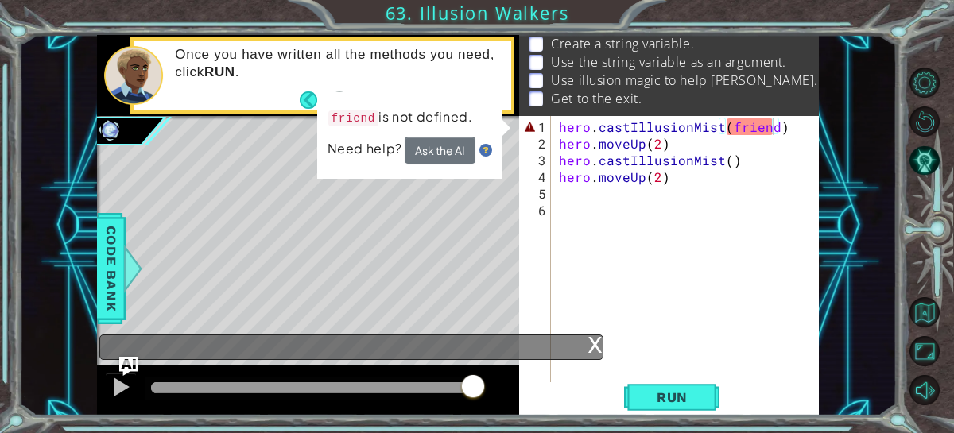
click at [595, 348] on div "x" at bounding box center [596, 344] width 14 height 16
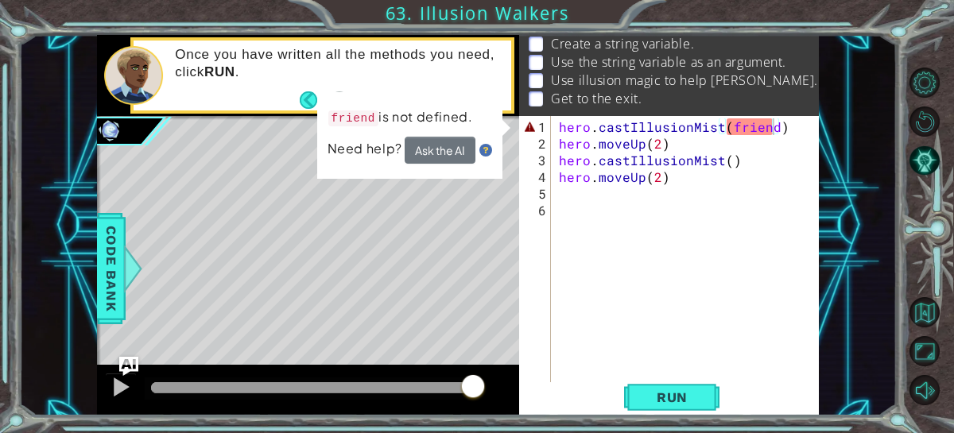
scroll to position [0, 0]
click at [571, 193] on div "hero . castIllusionMist ( friend ) hero . moveUp ( 2 ) hero . castIllusionMist …" at bounding box center [690, 269] width 269 height 301
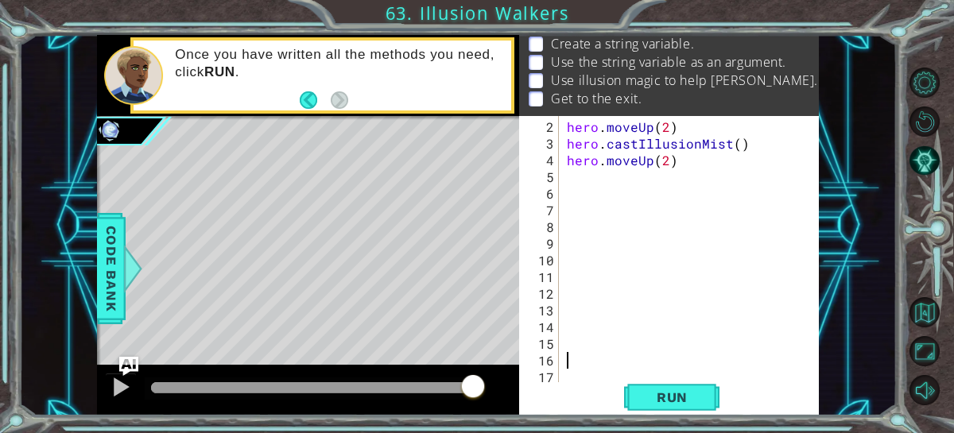
scroll to position [17, 0]
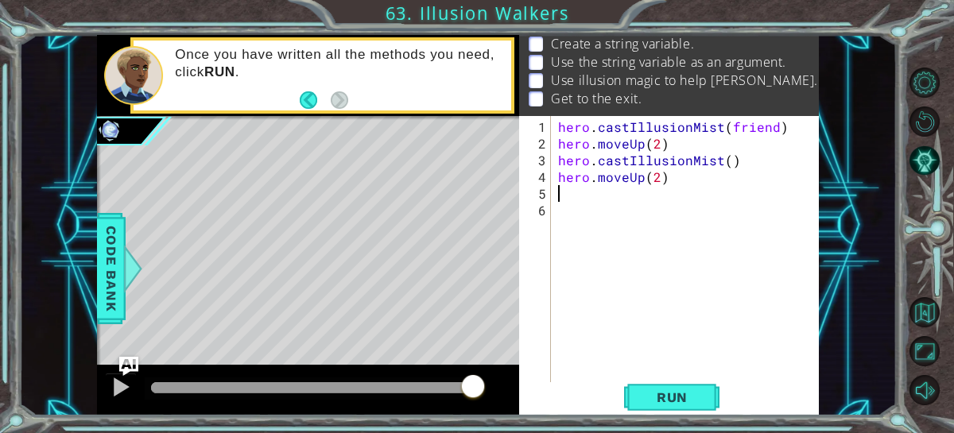
type textarea "hero.moveUp(2)"
